Goal: Book appointment/travel/reservation

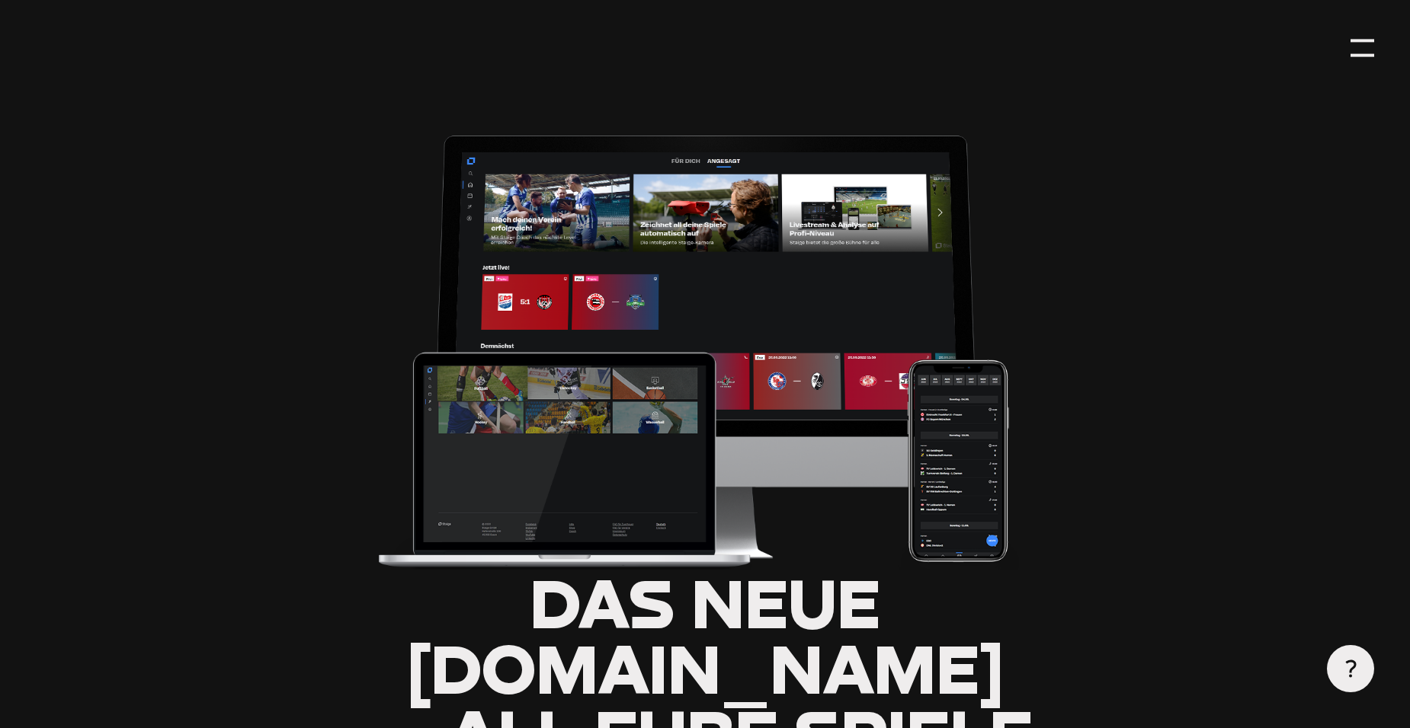
type input "0.8"
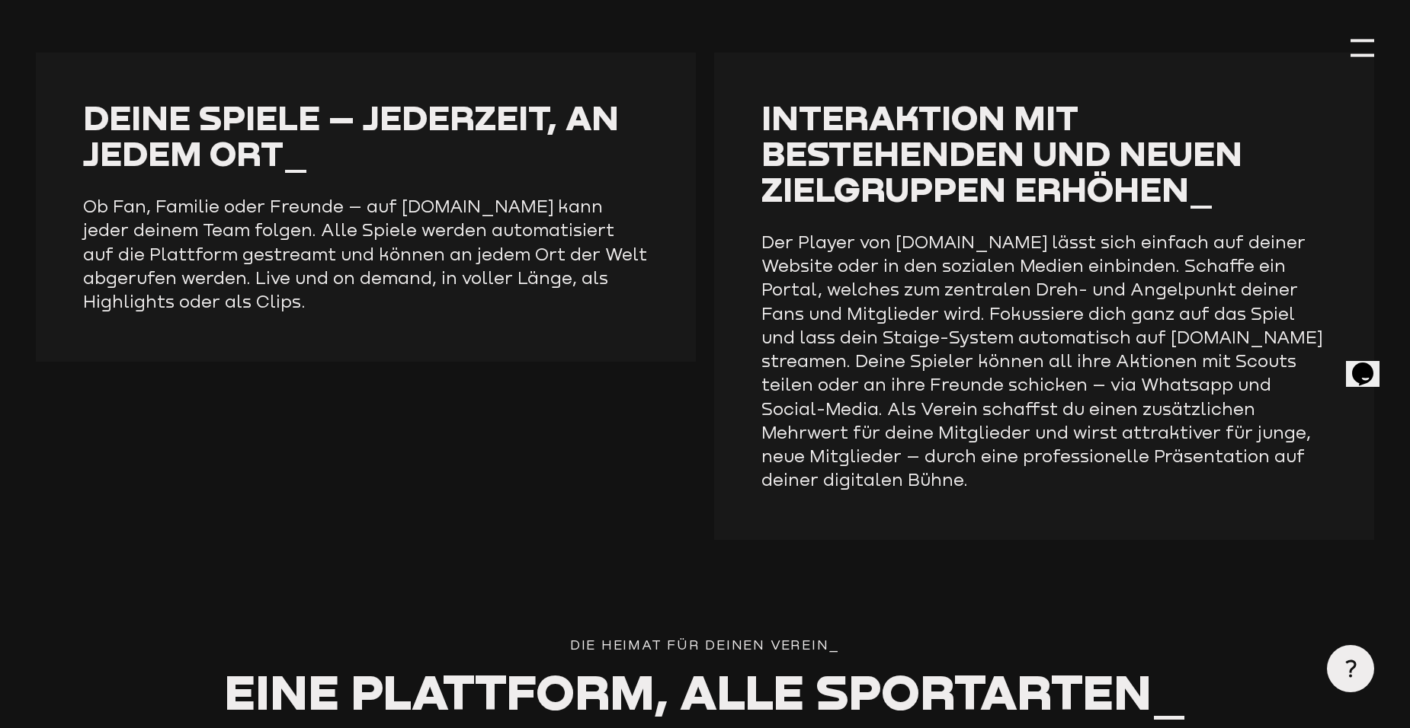
scroll to position [2057, 0]
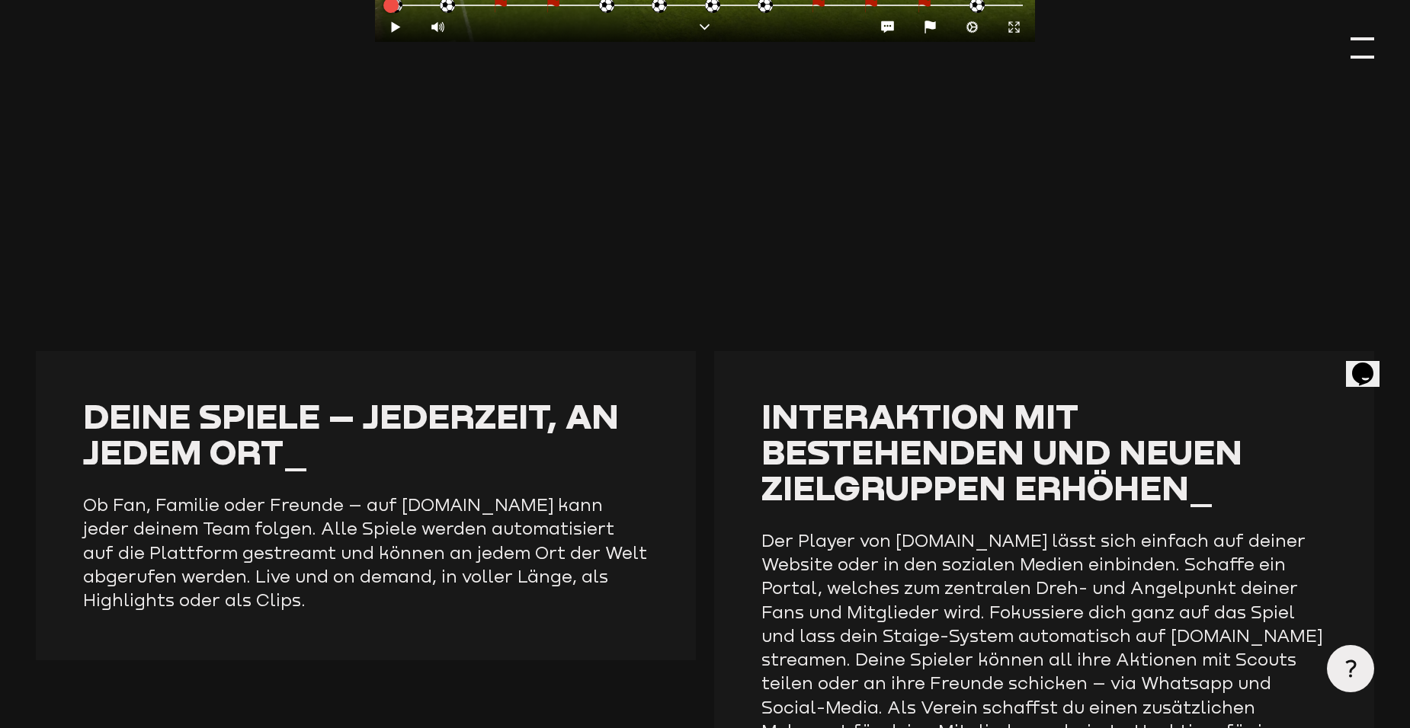
click at [1372, 38] on div at bounding box center [1362, 38] width 24 height 3
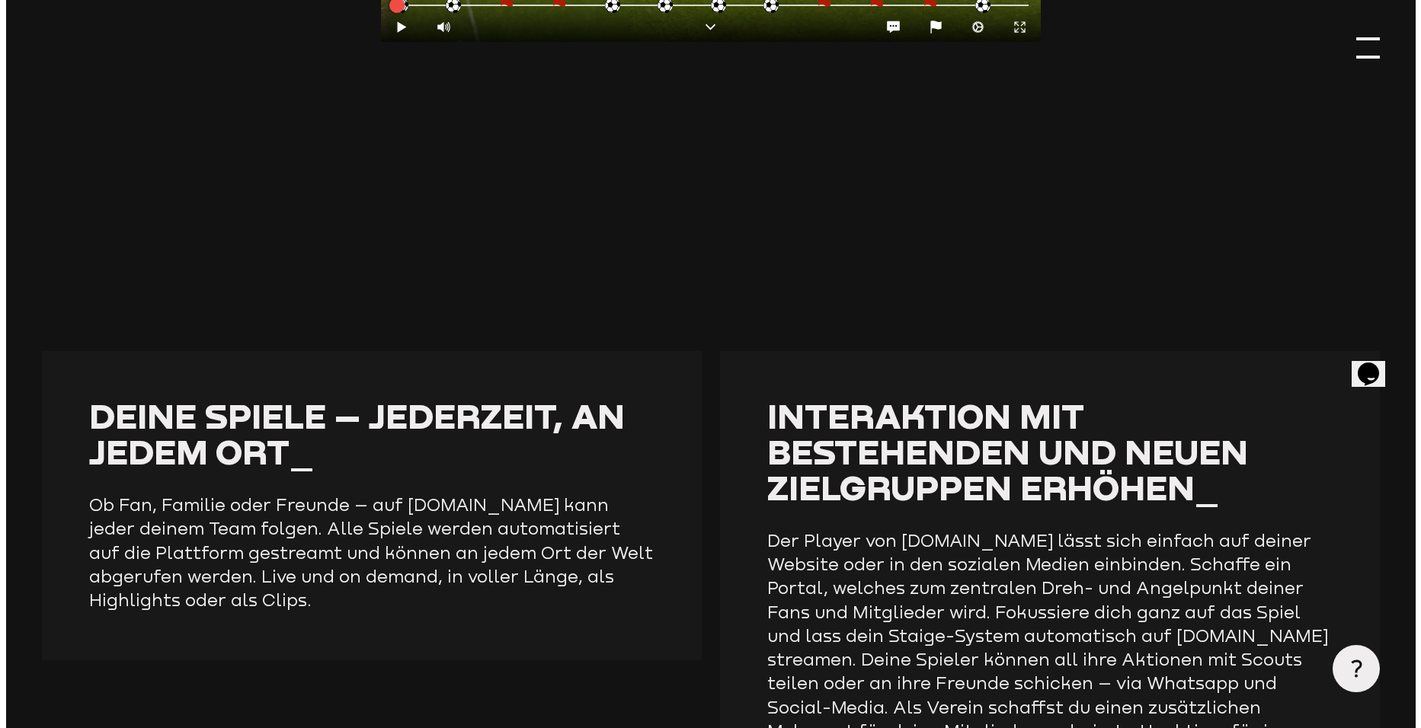
scroll to position [2014, 0]
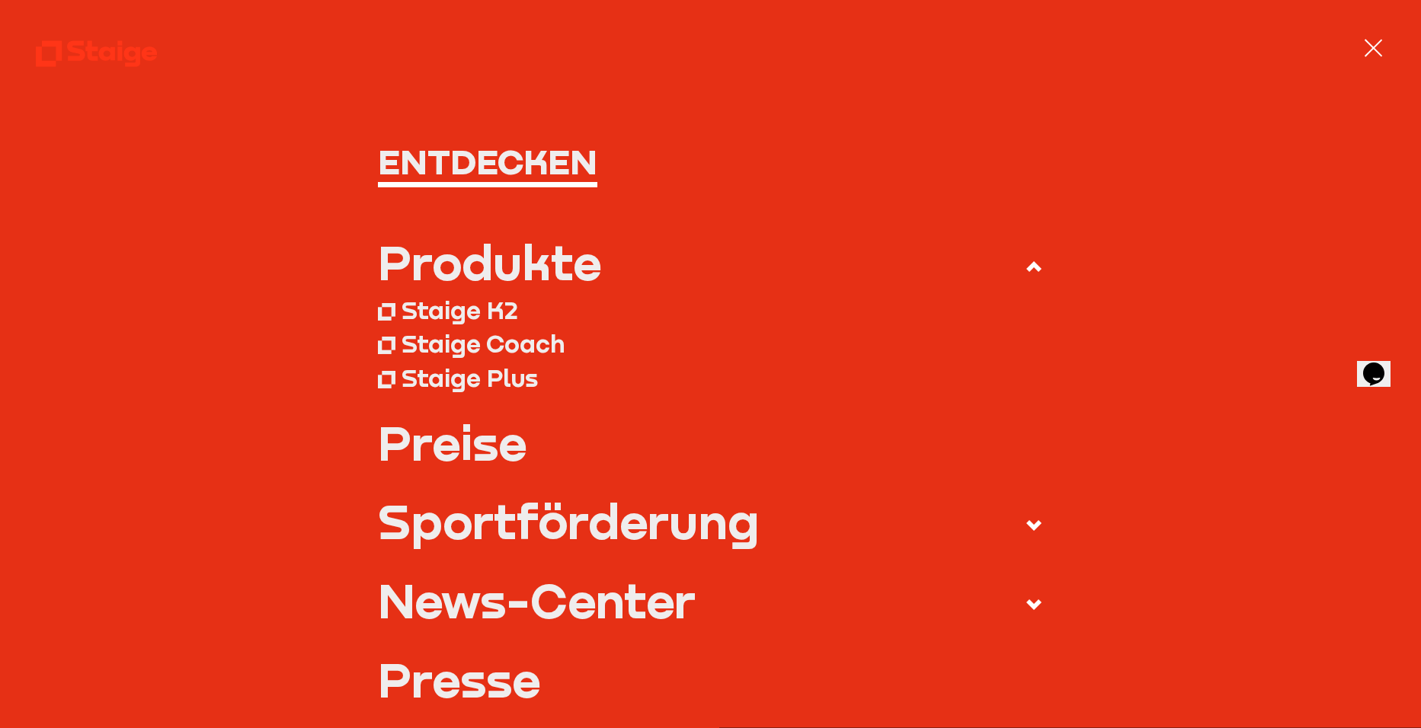
click at [493, 263] on div "Produkte" at bounding box center [489, 262] width 223 height 48
click at [0, 0] on input "Produkte" at bounding box center [0, 0] width 0 height 0
click at [501, 317] on div "Staige K2" at bounding box center [460, 311] width 117 height 30
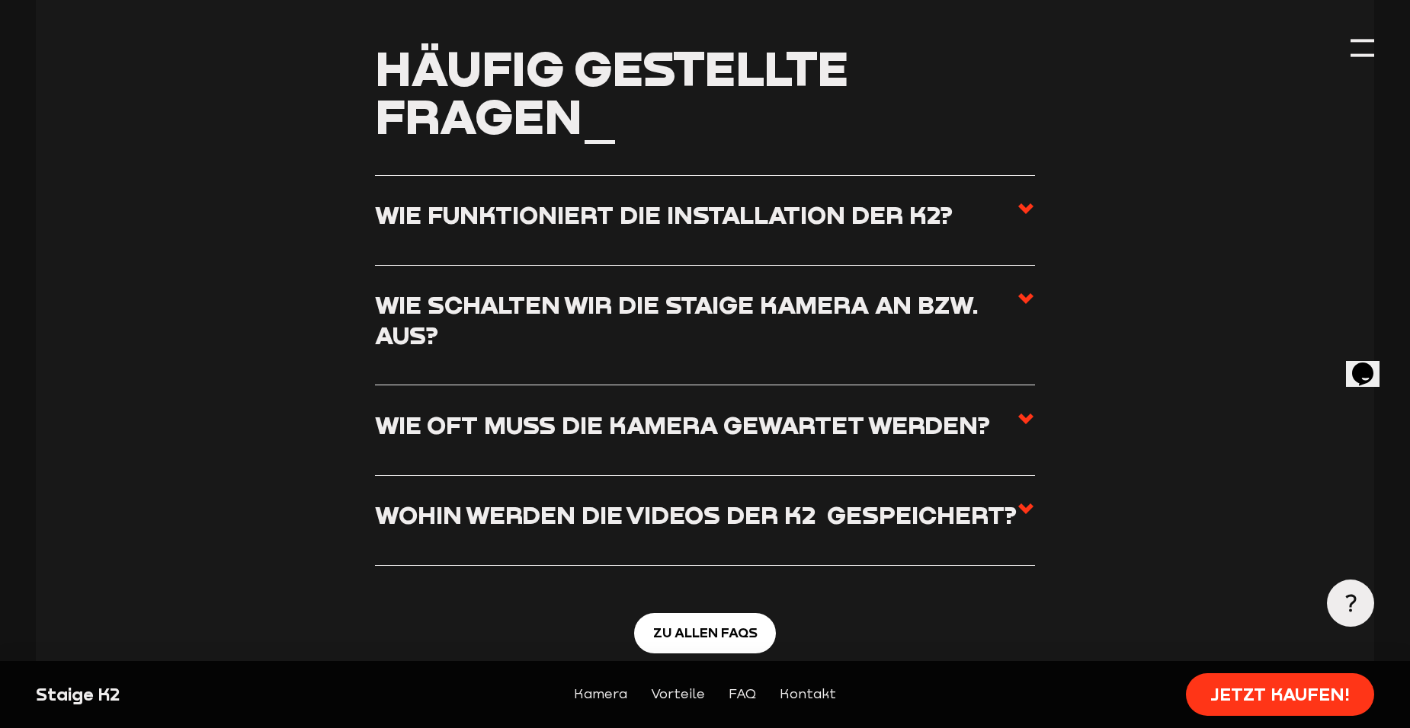
scroll to position [5943, 0]
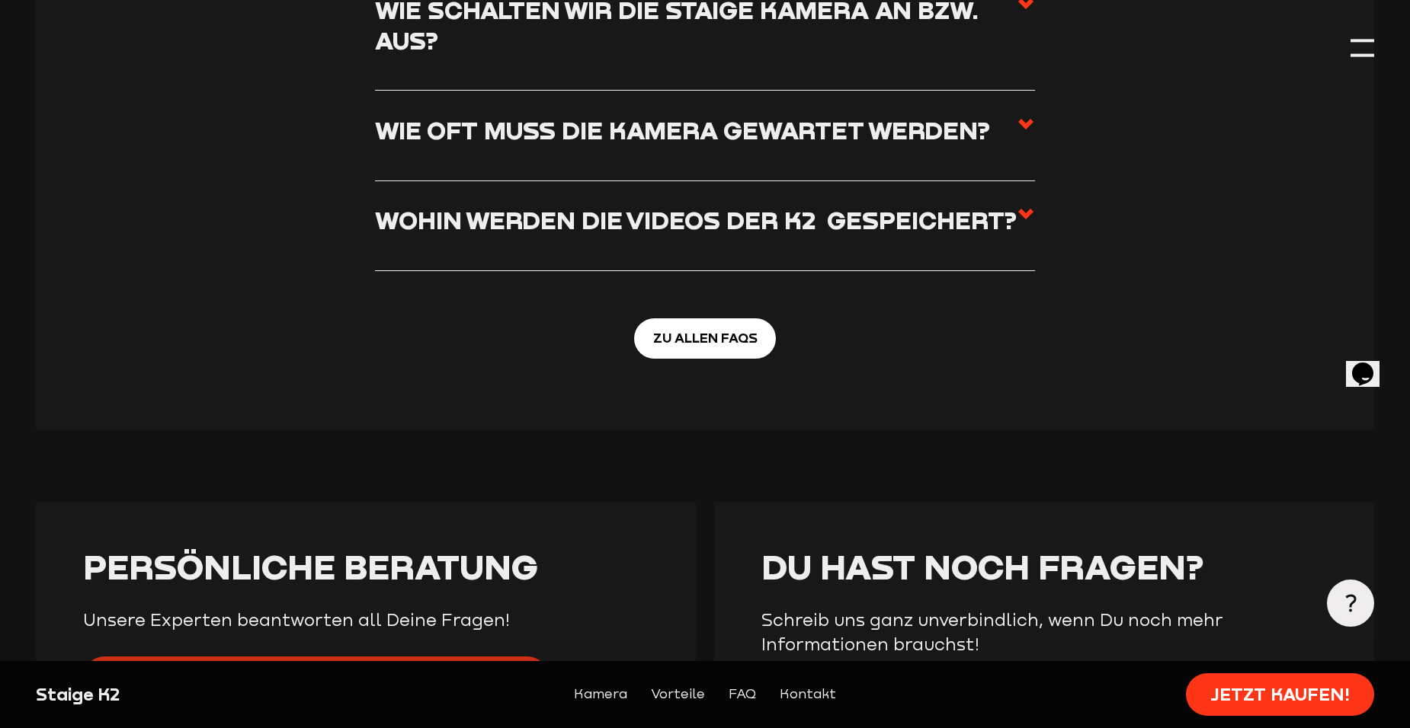
click at [376, 657] on link "Persönlichen Beratungstermin buchen" at bounding box center [316, 678] width 466 height 43
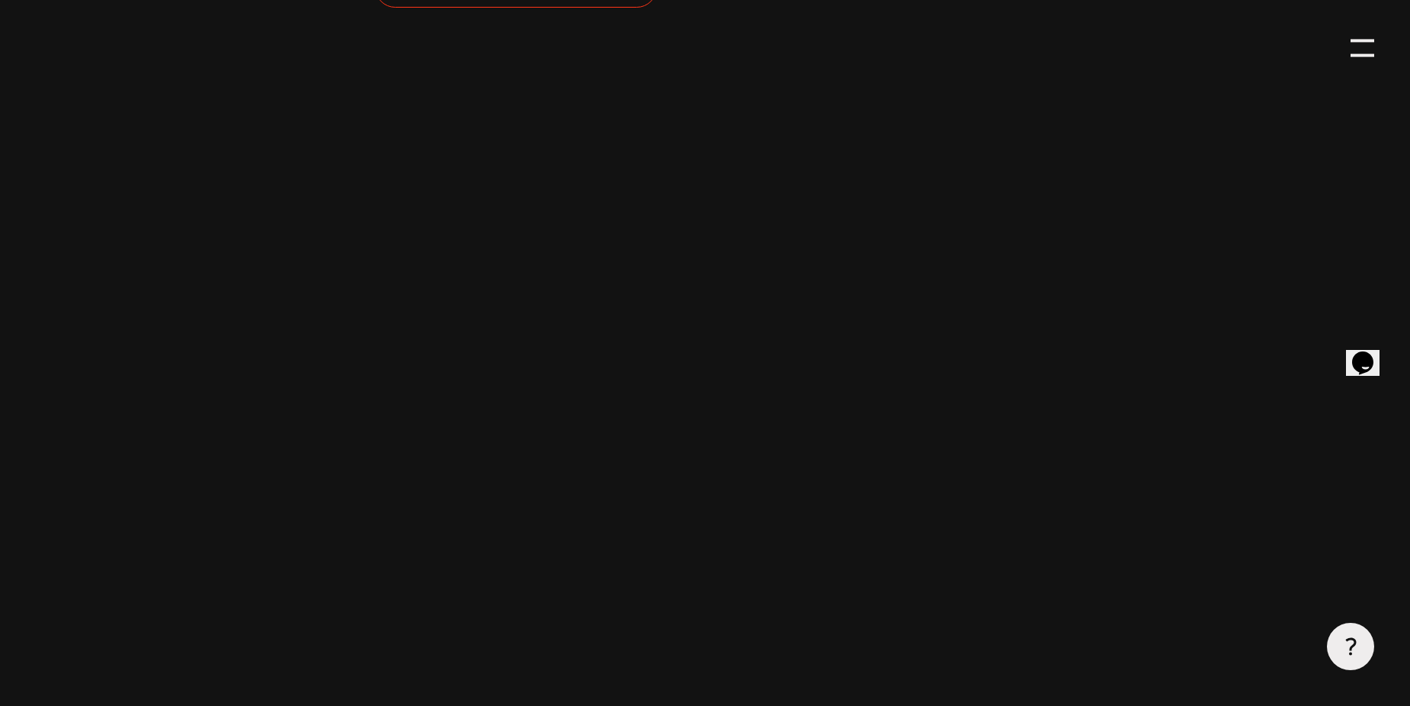
scroll to position [686, 0]
